Goal: Navigation & Orientation: Find specific page/section

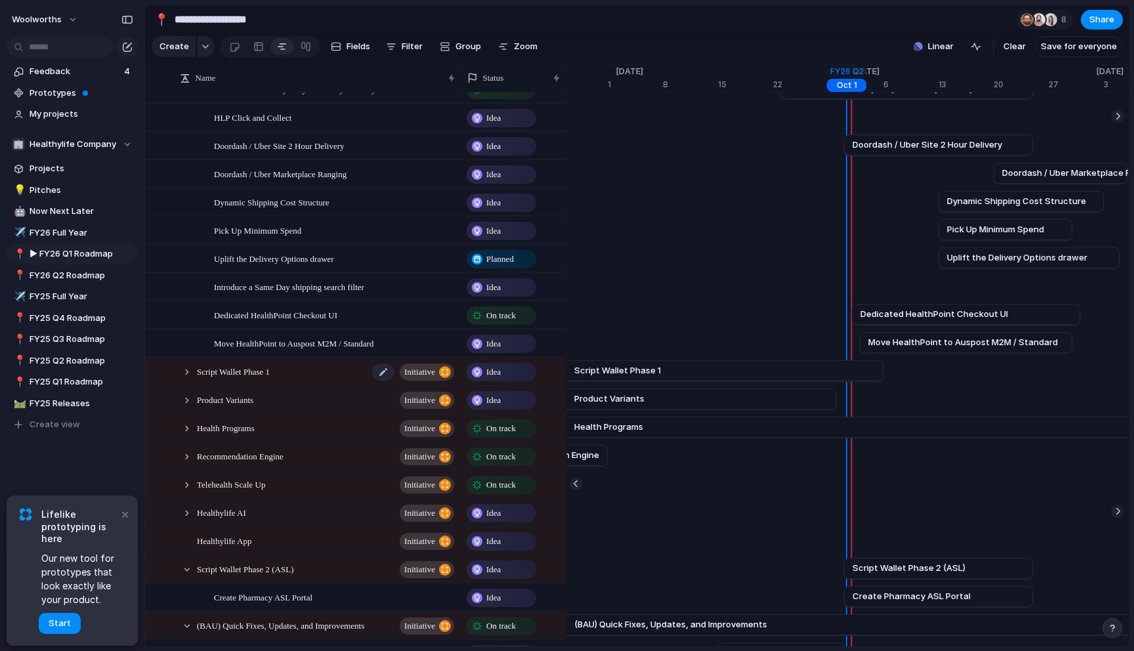
scroll to position [103, 0]
click at [128, 514] on button "×" at bounding box center [125, 514] width 16 height 16
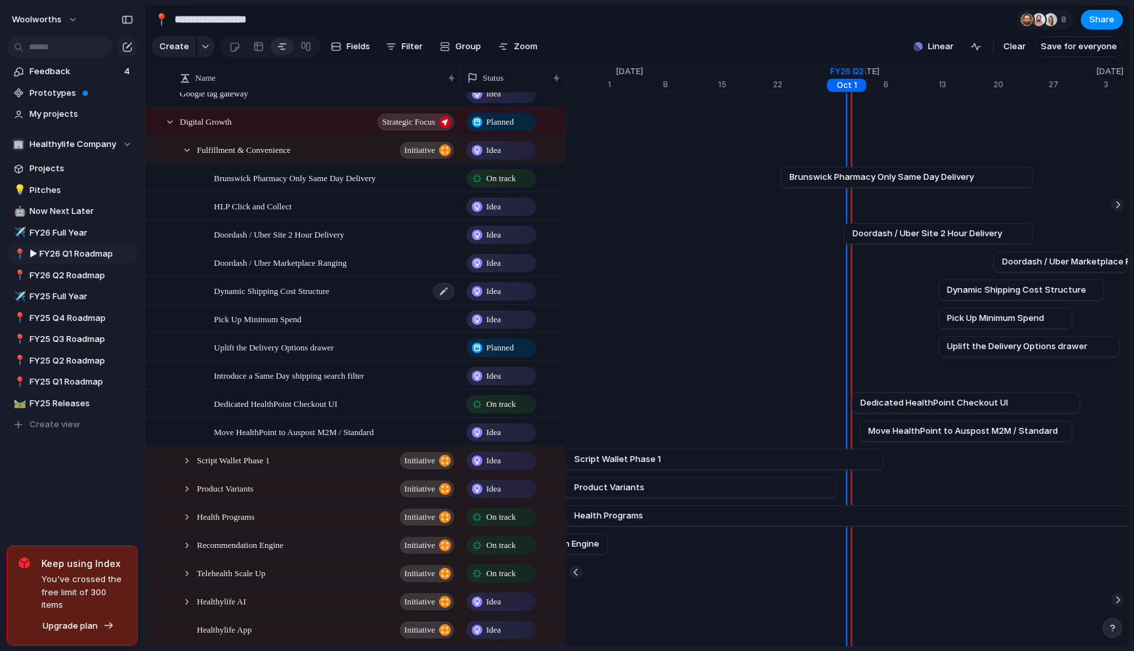
scroll to position [12, 0]
click at [345, 182] on span "Brunswick Pharmacy Only Same Day Delivery" at bounding box center [295, 178] width 162 height 15
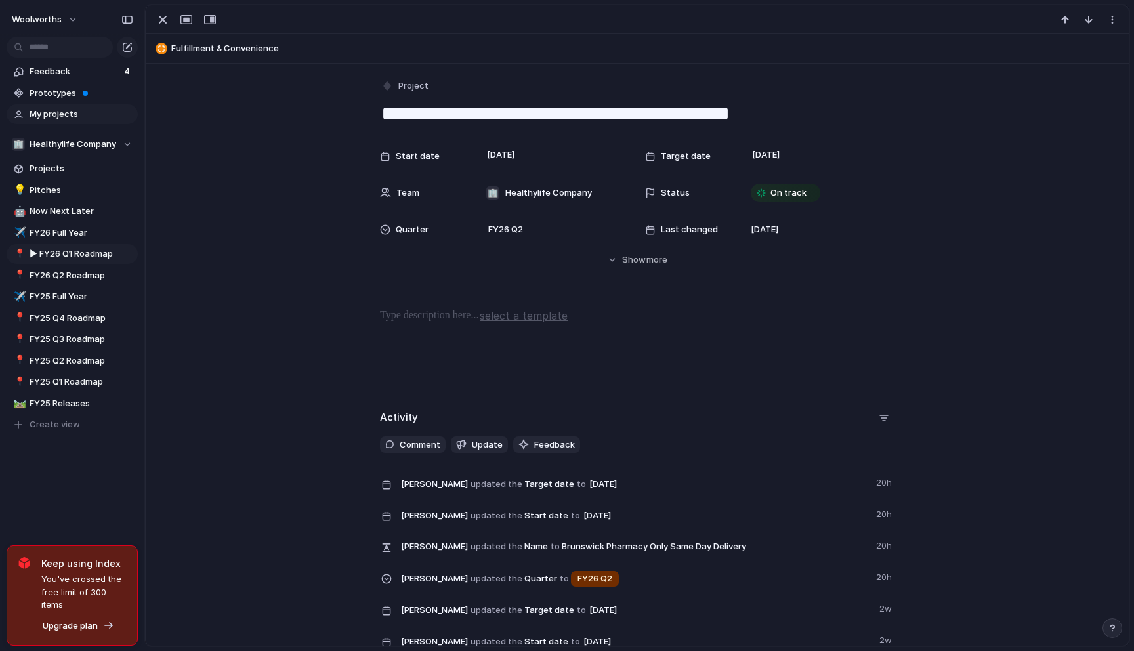
click at [83, 111] on span "My projects" at bounding box center [82, 114] width 104 height 13
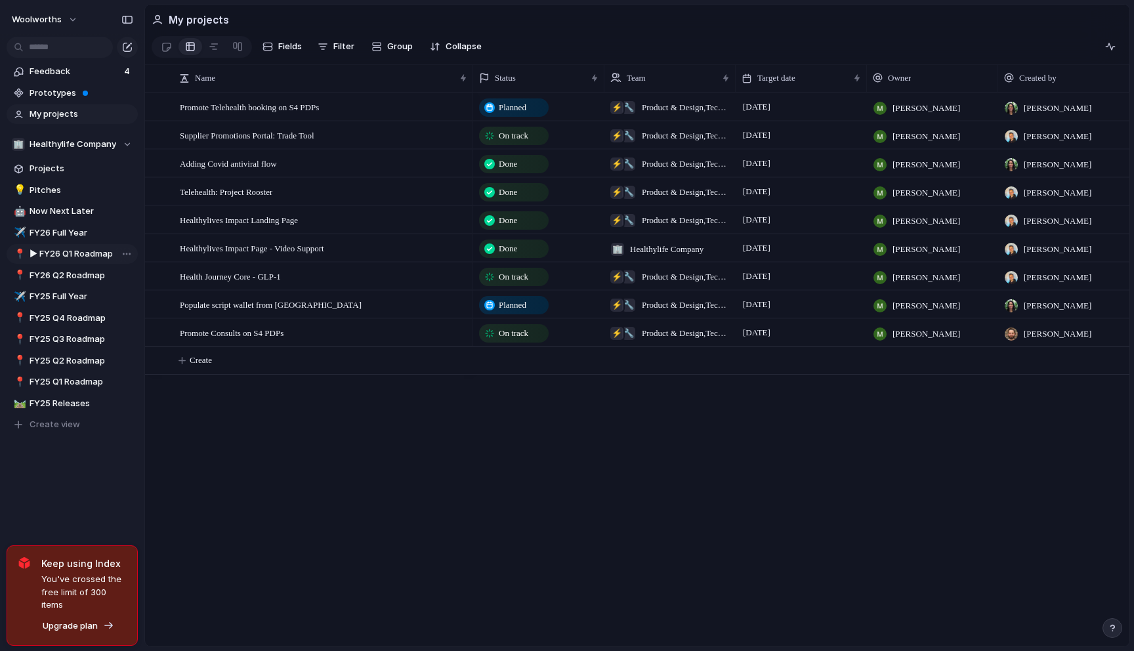
click at [71, 253] on span "▶︎ FY26 Q1 Roadmap" at bounding box center [82, 253] width 104 height 13
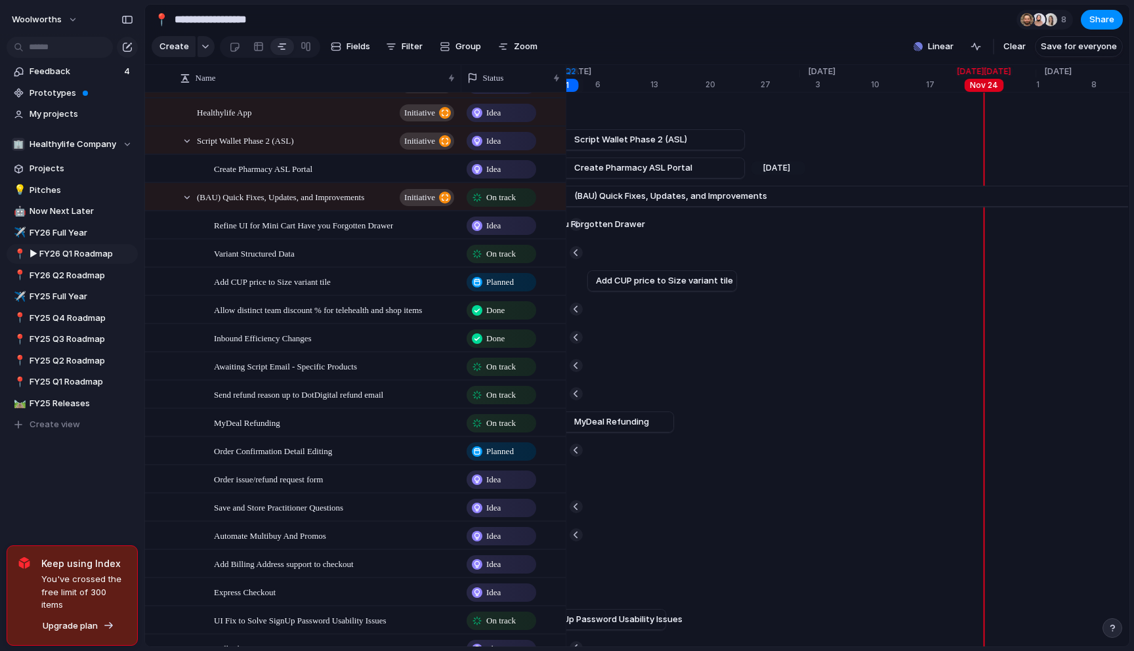
scroll to position [537, 0]
